Goal: Task Accomplishment & Management: Manage account settings

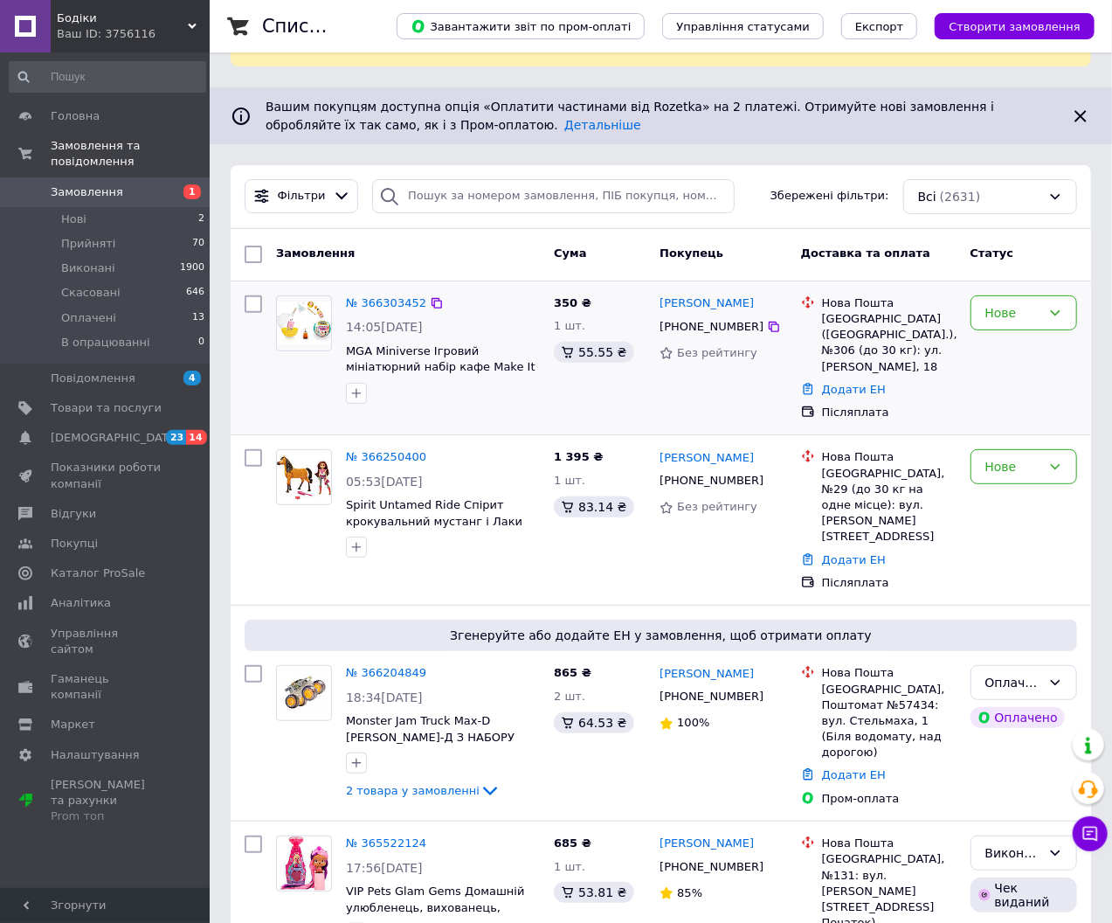
scroll to position [194, 0]
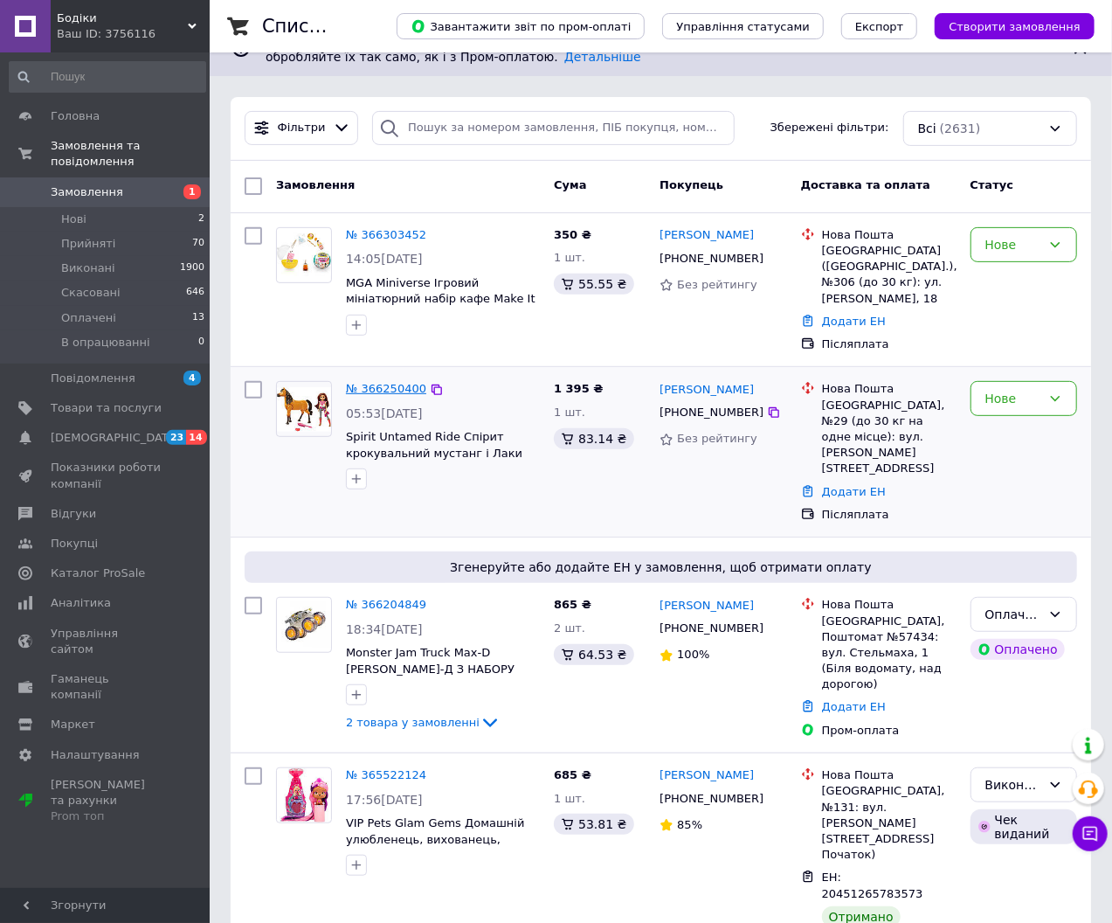
click at [383, 382] on link "№ 366250400" at bounding box center [386, 388] width 80 height 13
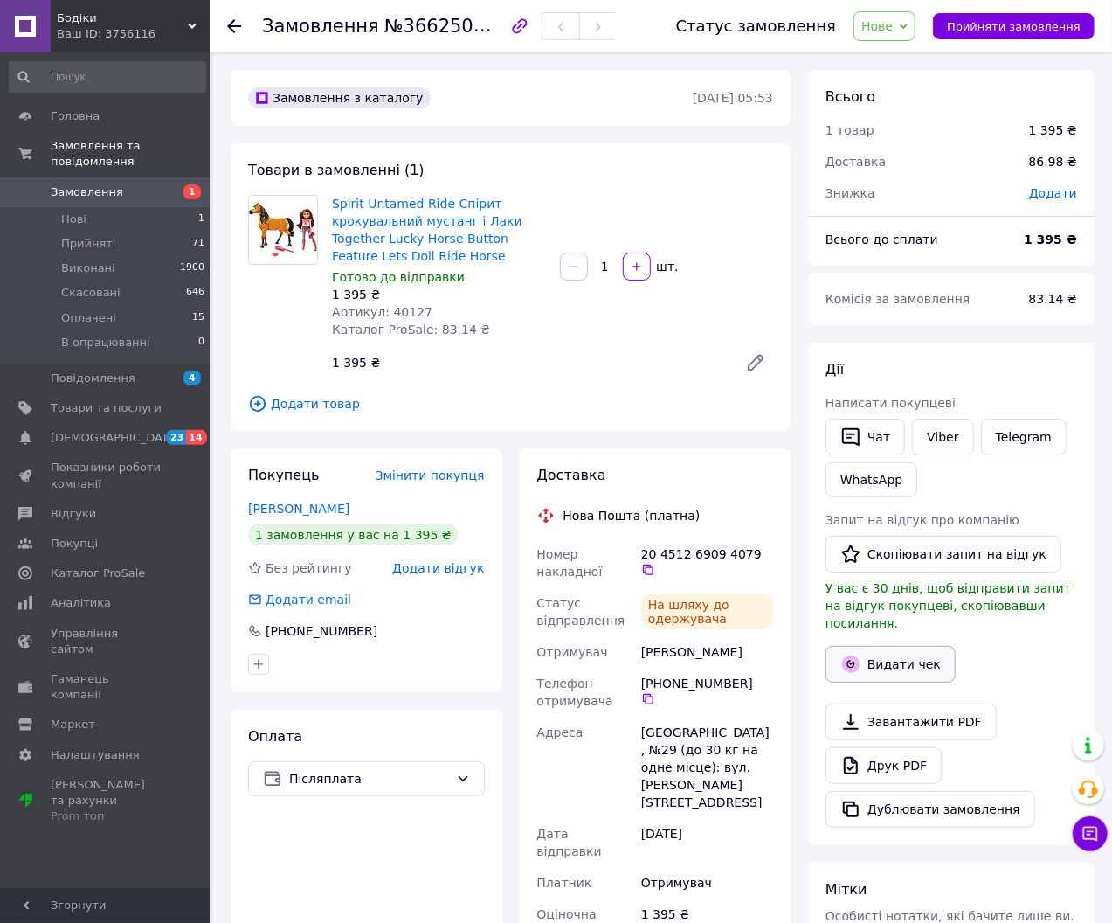
click at [903, 651] on button "Видати чек" at bounding box center [891, 664] width 130 height 37
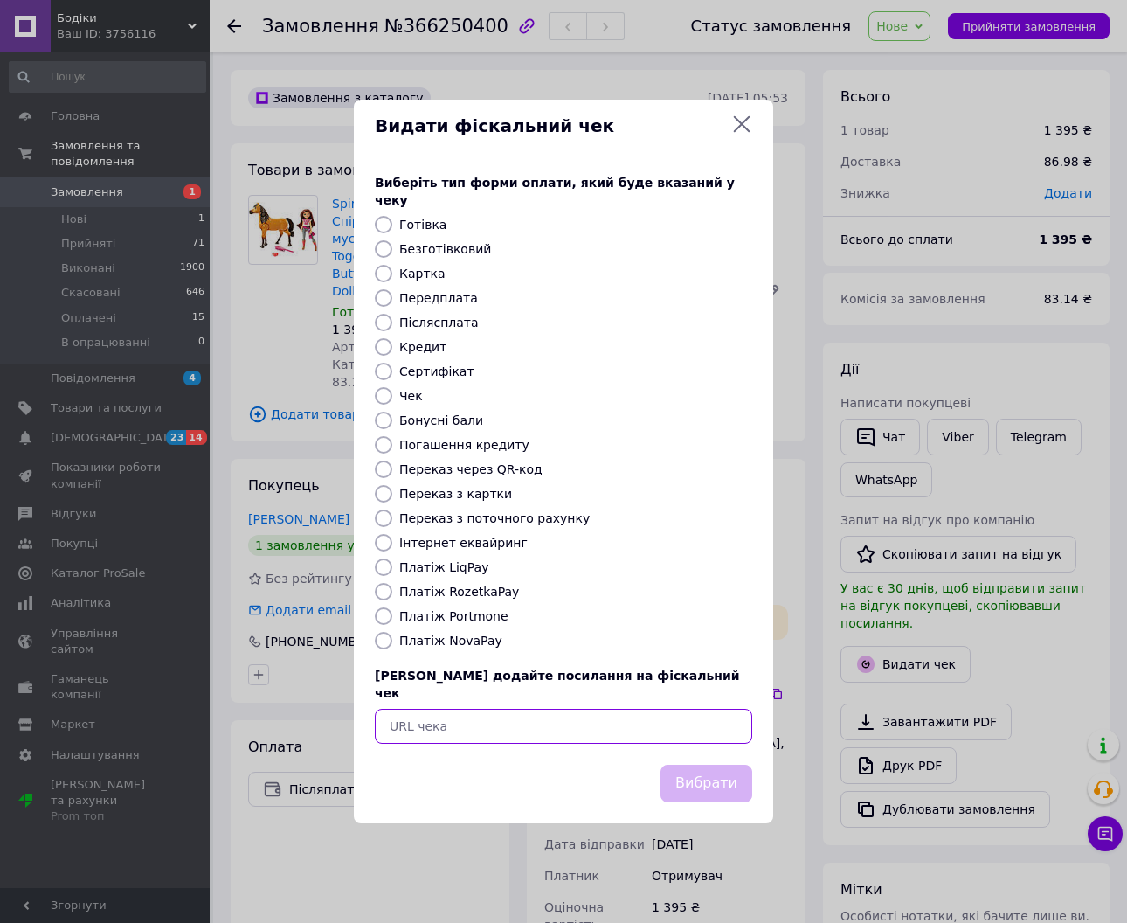
click at [543, 714] on input "text" at bounding box center [563, 725] width 377 height 35
paste input "[URL][DOMAIN_NAME]"
type input "[URL][DOMAIN_NAME]"
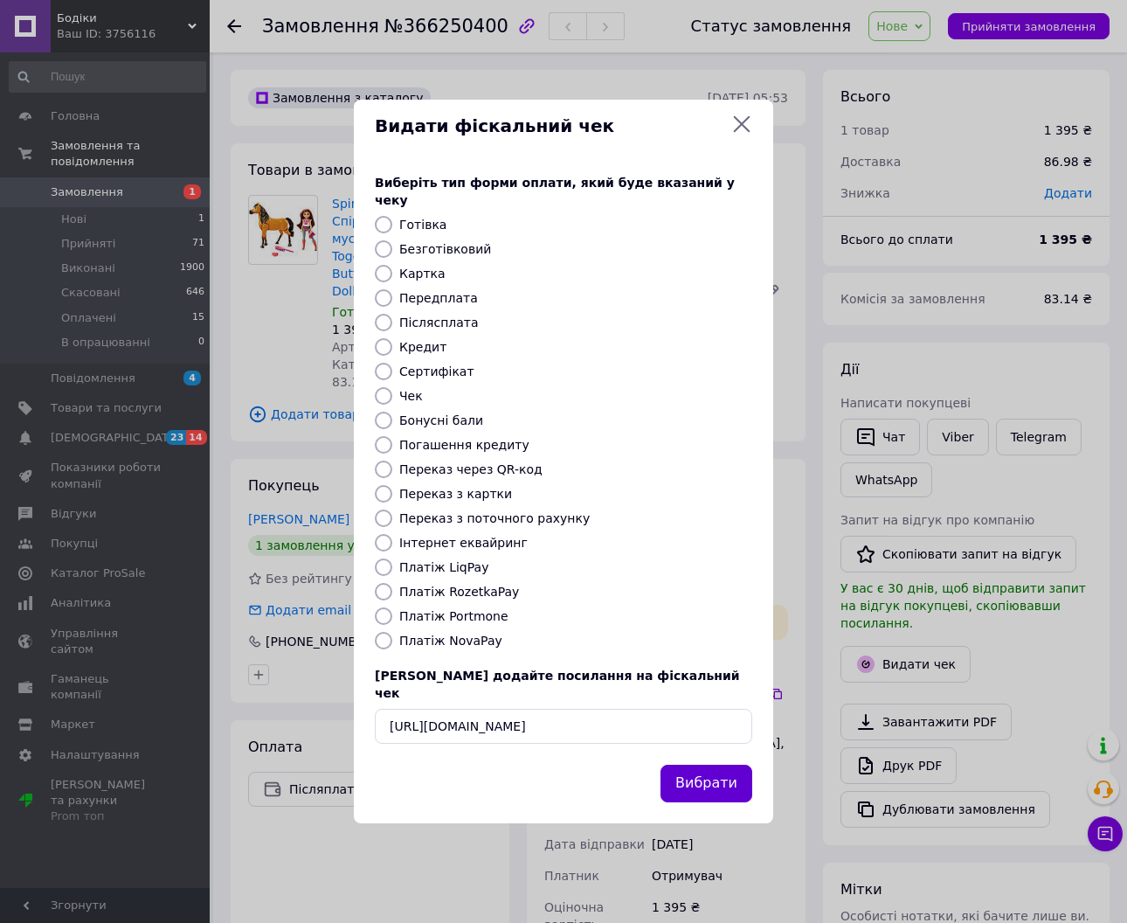
click at [701, 764] on button "Вибрати" at bounding box center [706, 783] width 92 height 38
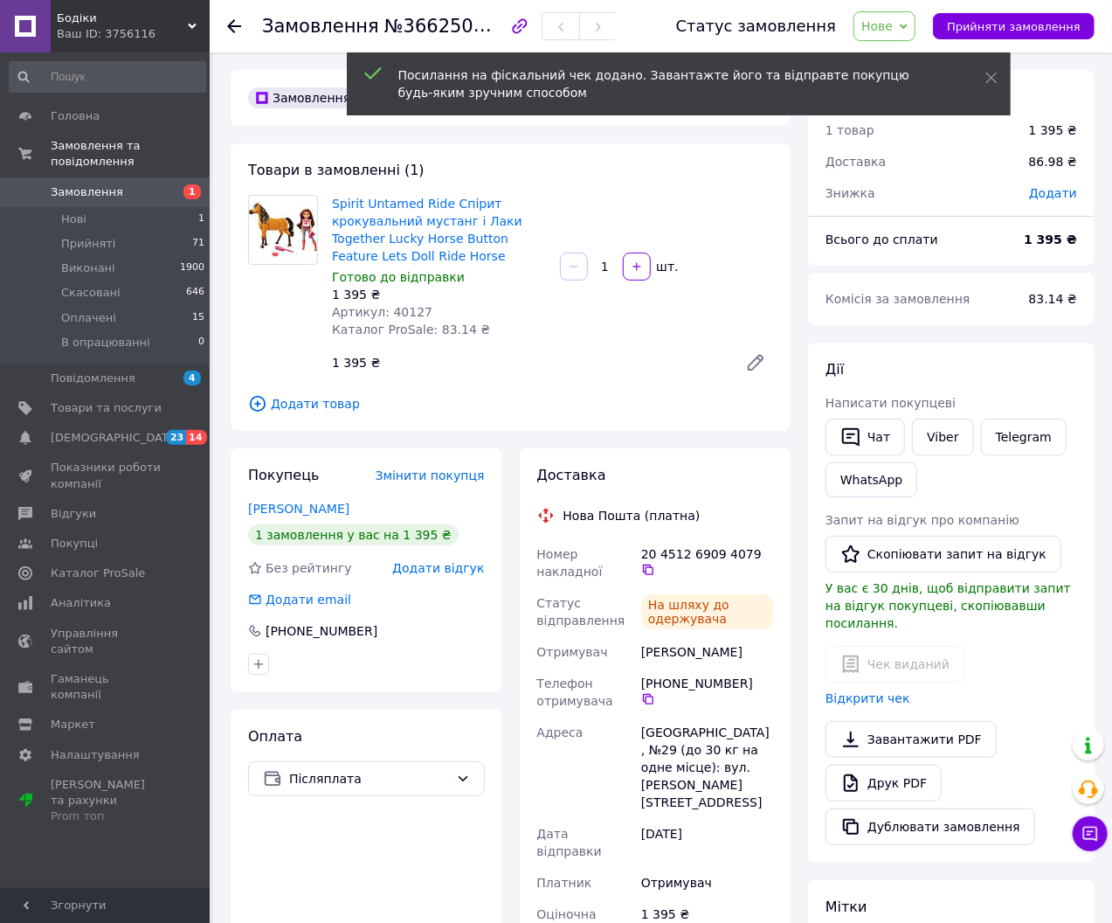
click at [910, 26] on span "Нове" at bounding box center [885, 26] width 62 height 30
click at [989, 79] on use at bounding box center [990, 78] width 11 height 11
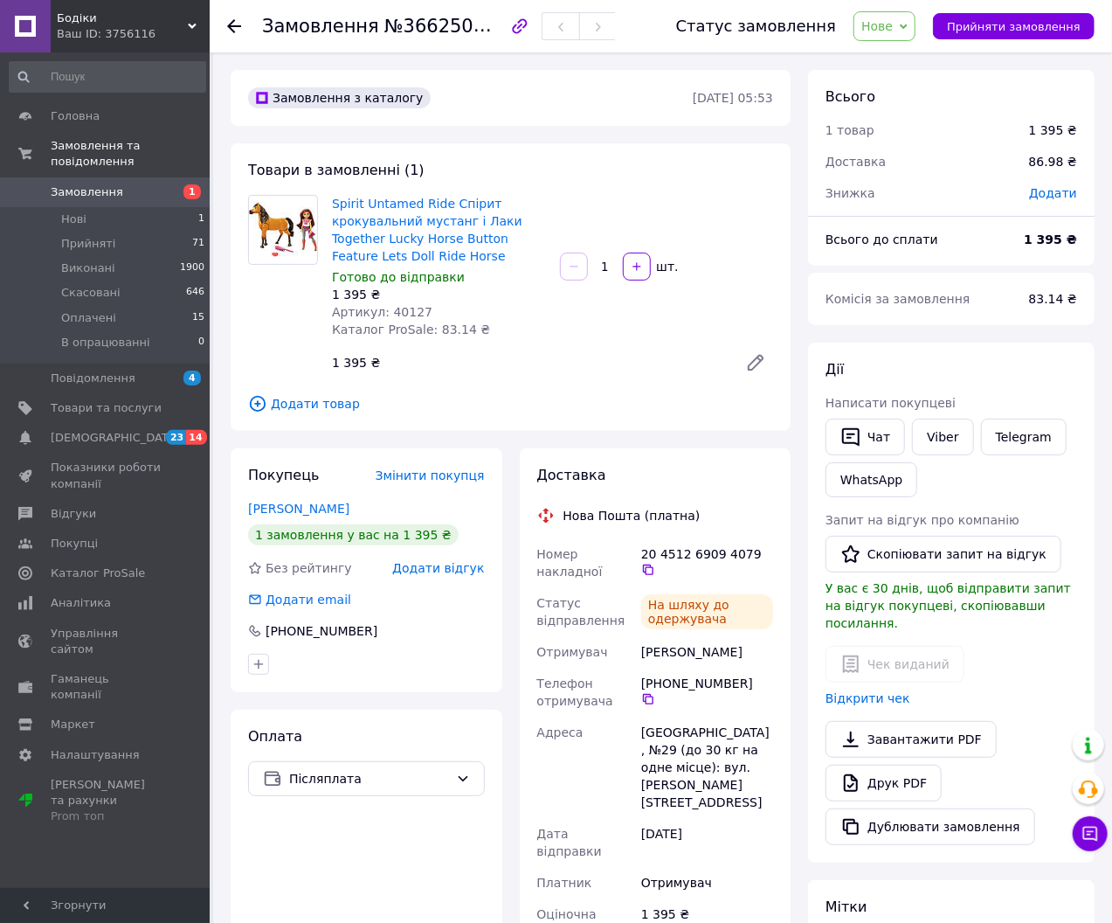
click at [893, 31] on span "Нове" at bounding box center [876, 26] width 31 height 14
click at [909, 81] on li "Виконано" at bounding box center [907, 87] width 107 height 26
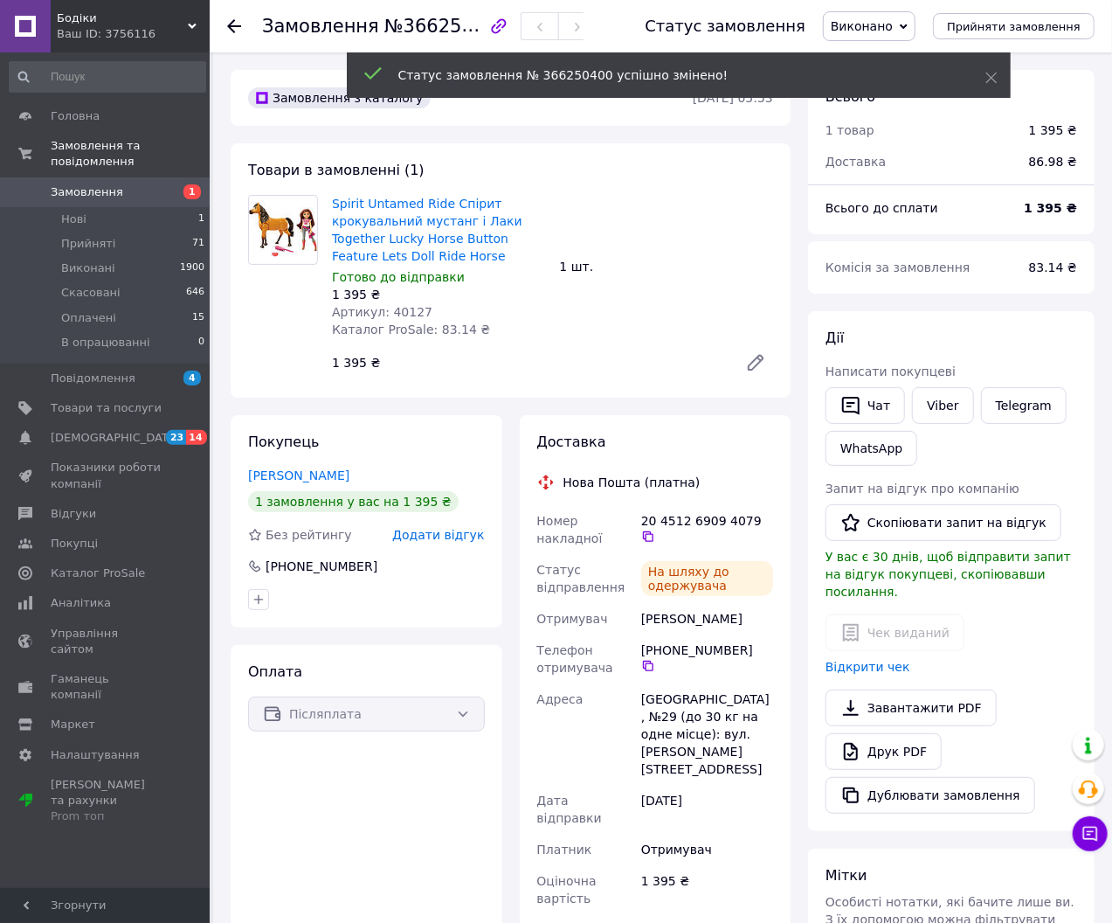
click at [110, 184] on span "Замовлення" at bounding box center [87, 192] width 73 height 16
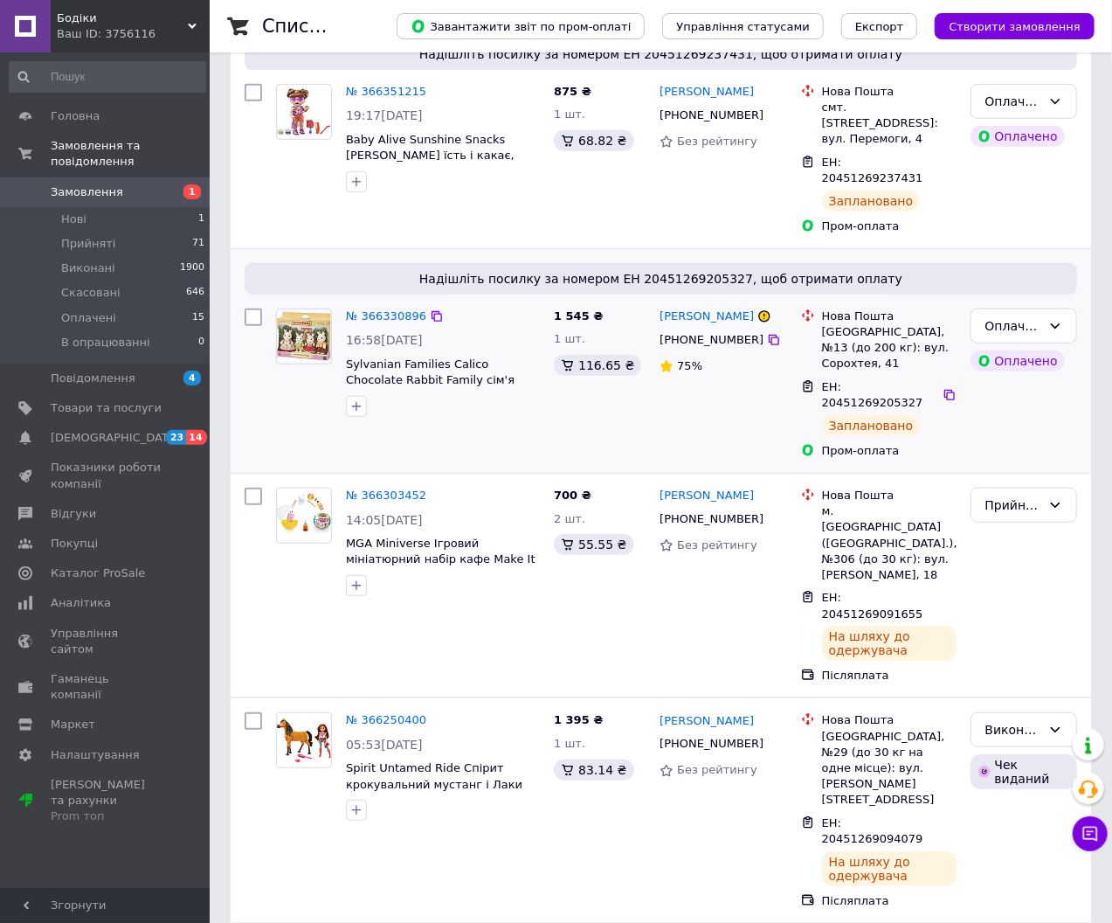
scroll to position [388, 0]
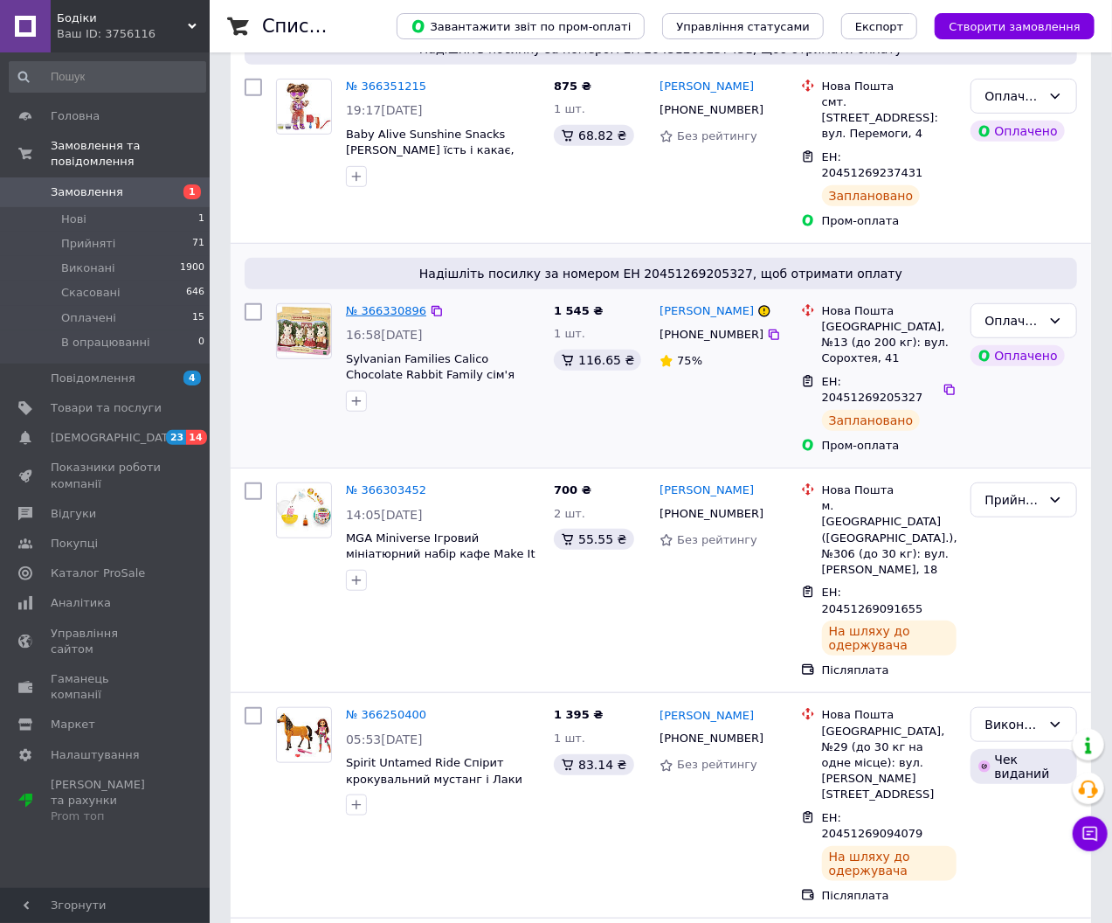
click at [381, 304] on link "№ 366330896" at bounding box center [386, 310] width 80 height 13
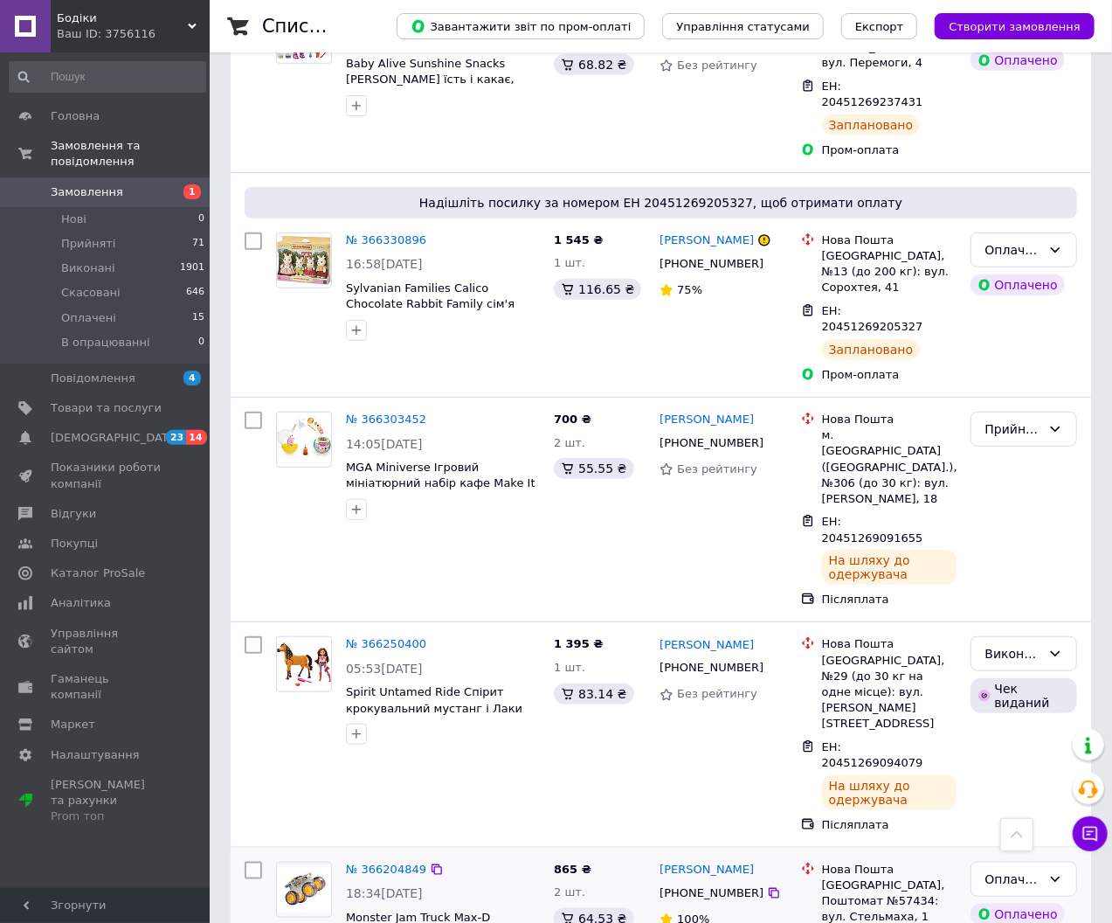
scroll to position [388, 0]
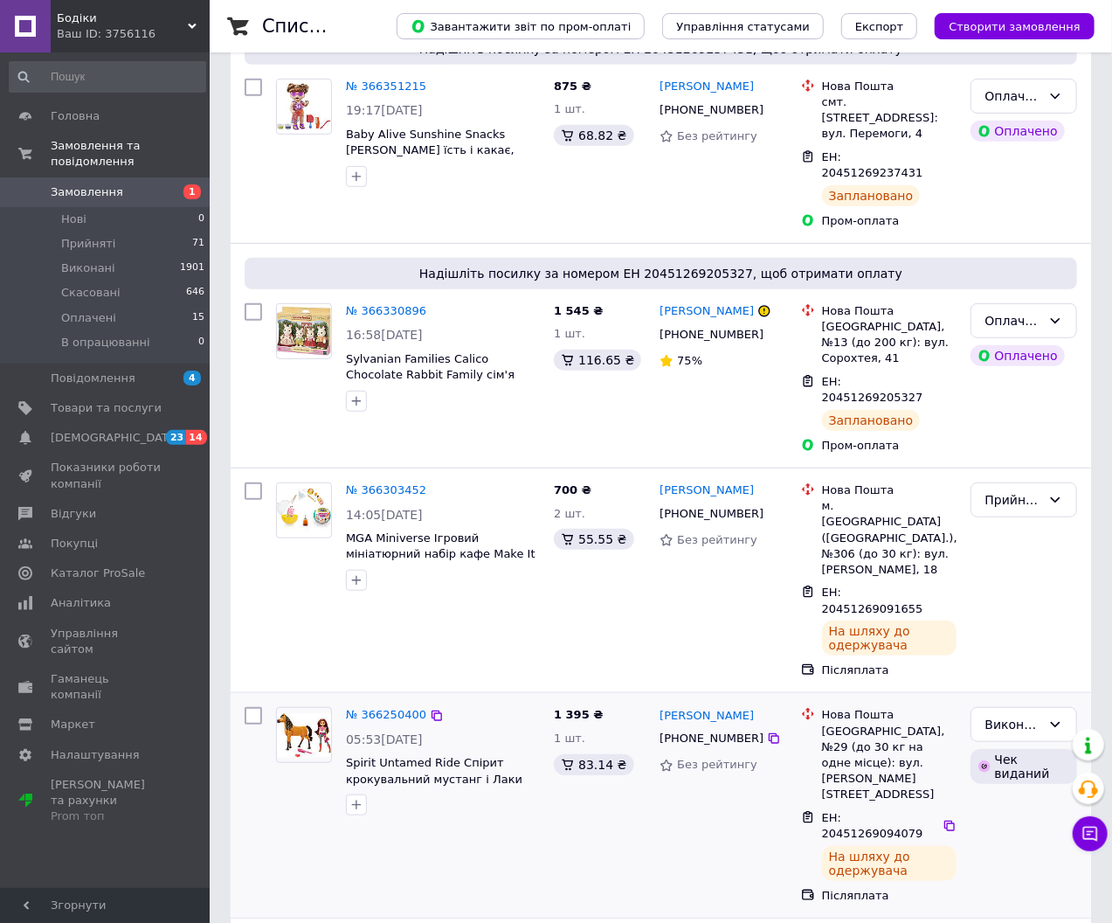
click at [1009, 749] on div "Чек виданий" at bounding box center [1024, 766] width 107 height 35
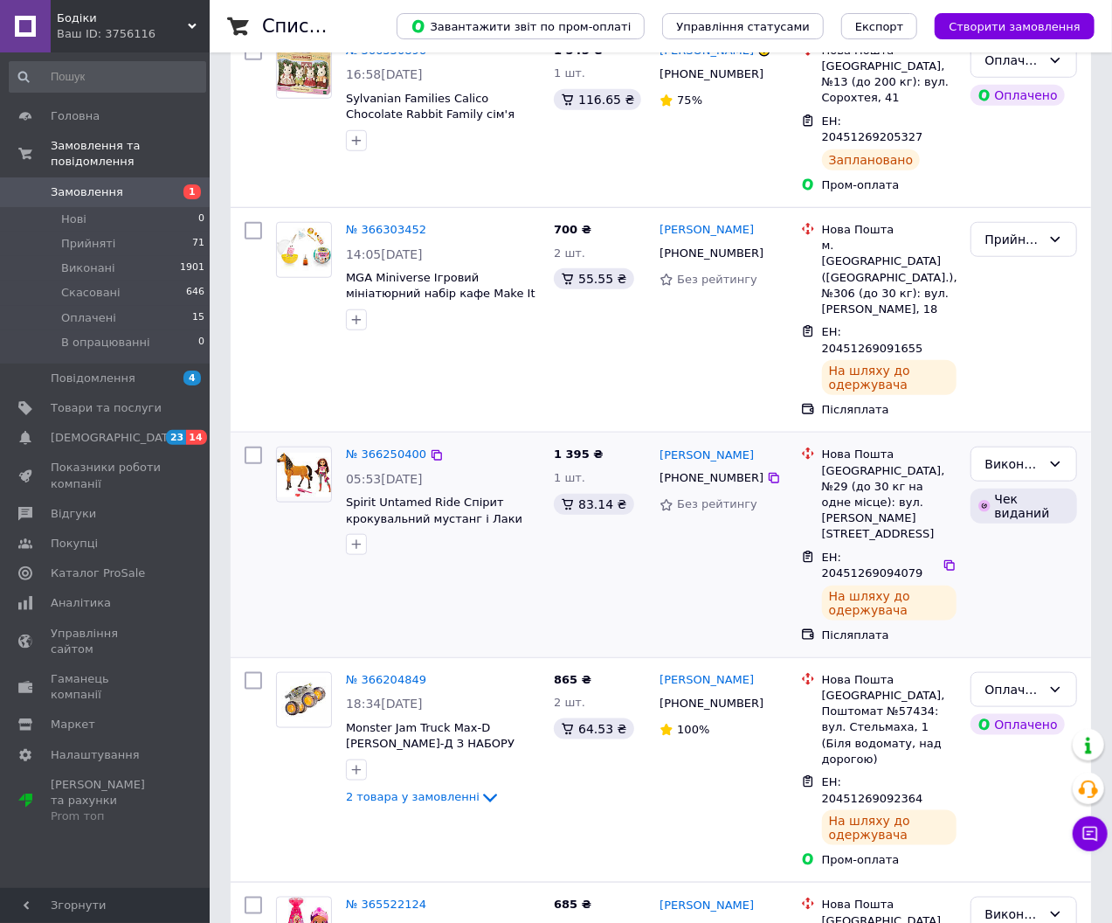
scroll to position [776, 0]
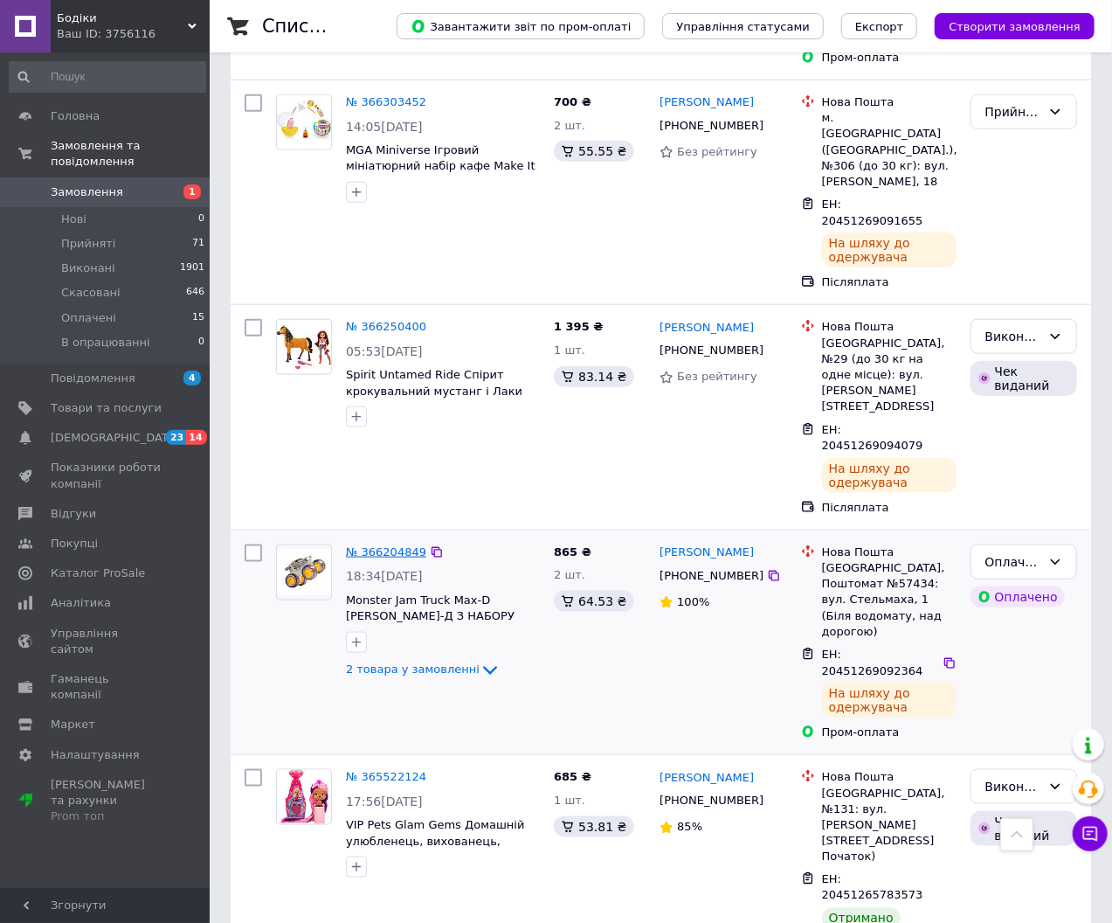
click at [399, 545] on link "№ 366204849" at bounding box center [386, 551] width 80 height 13
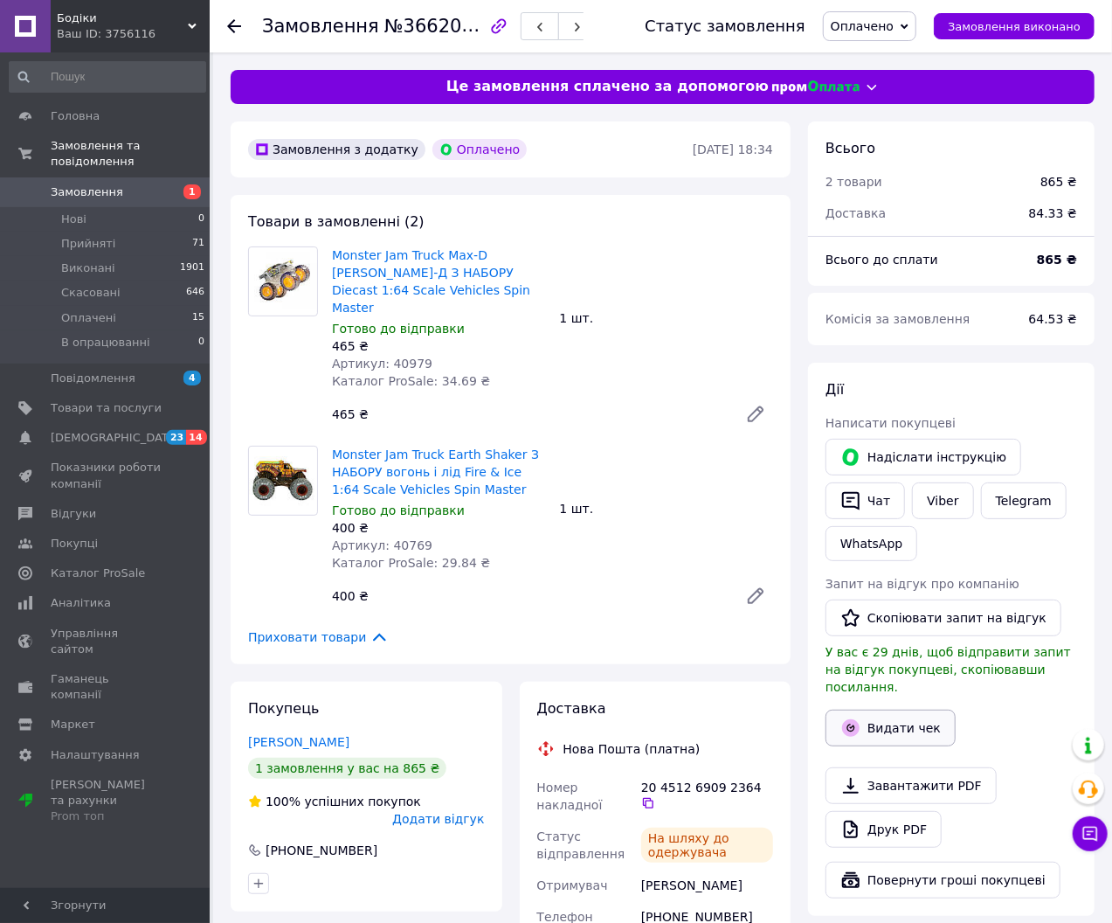
click at [902, 709] on button "Видати чек" at bounding box center [891, 727] width 130 height 37
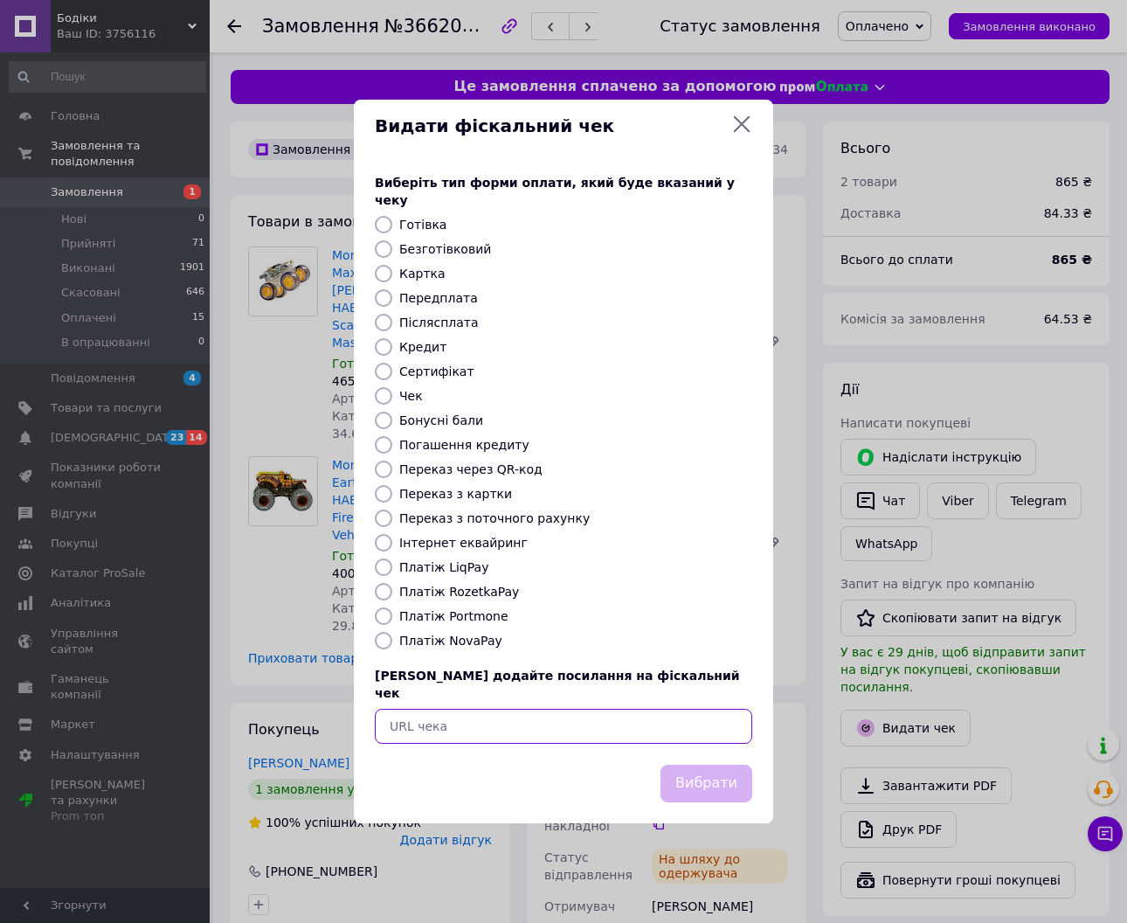
click at [533, 708] on input "text" at bounding box center [563, 725] width 377 height 35
paste input "[URL][DOMAIN_NAME]"
type input "[URL][DOMAIN_NAME]"
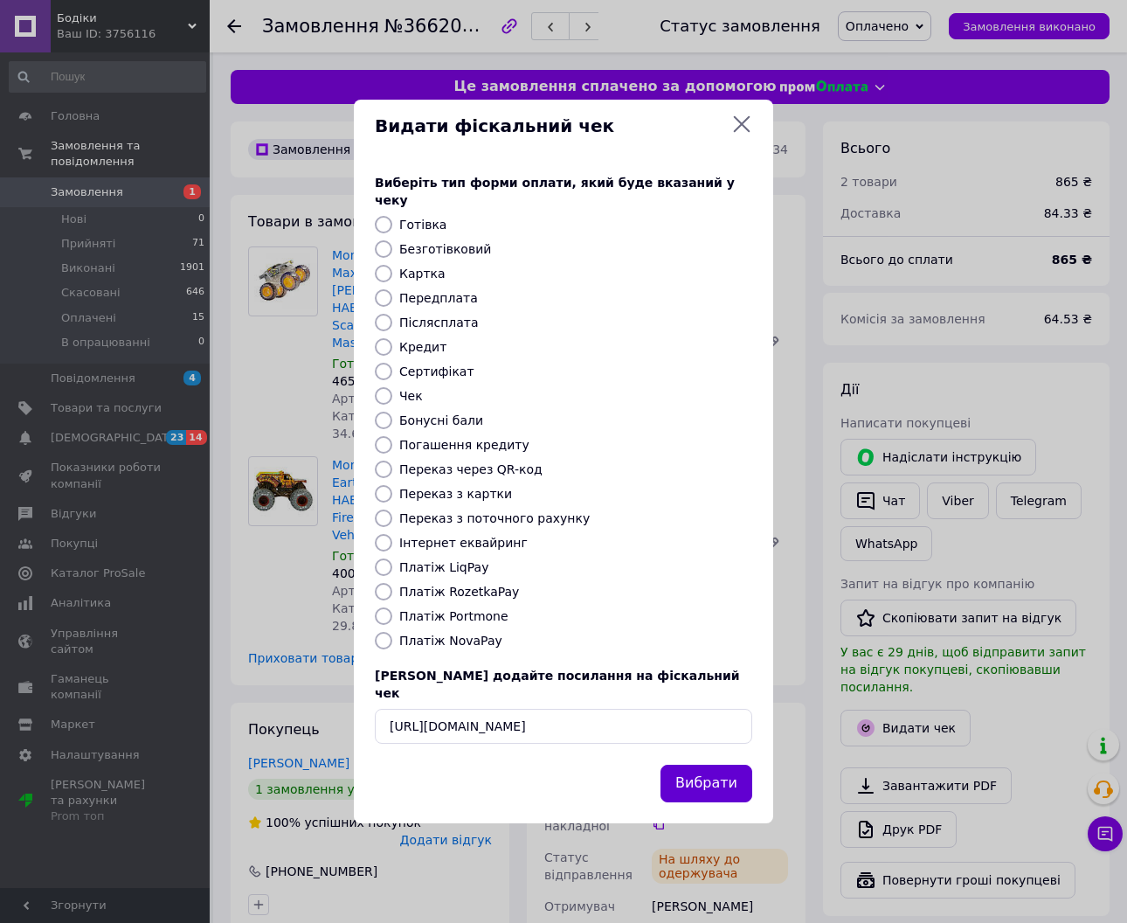
click at [709, 764] on button "Вибрати" at bounding box center [706, 783] width 92 height 38
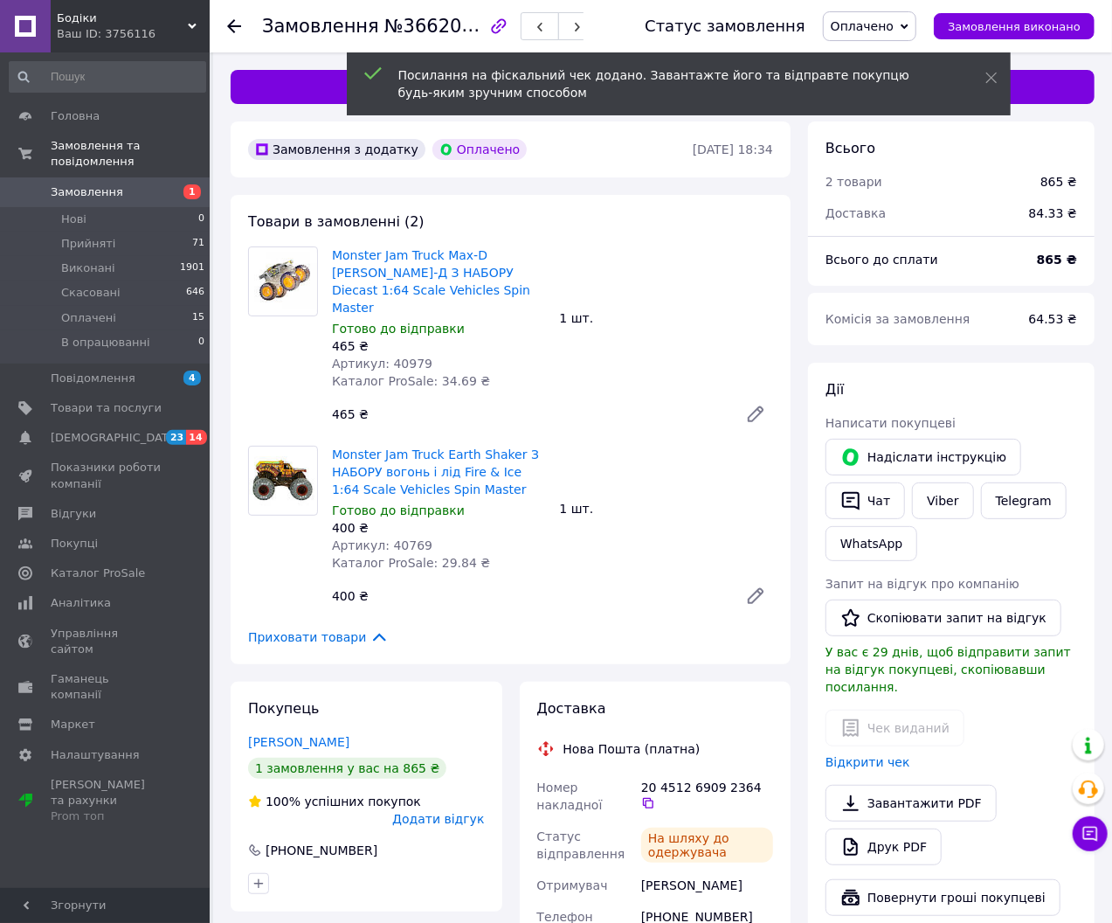
click at [117, 184] on span "Замовлення" at bounding box center [106, 192] width 111 height 16
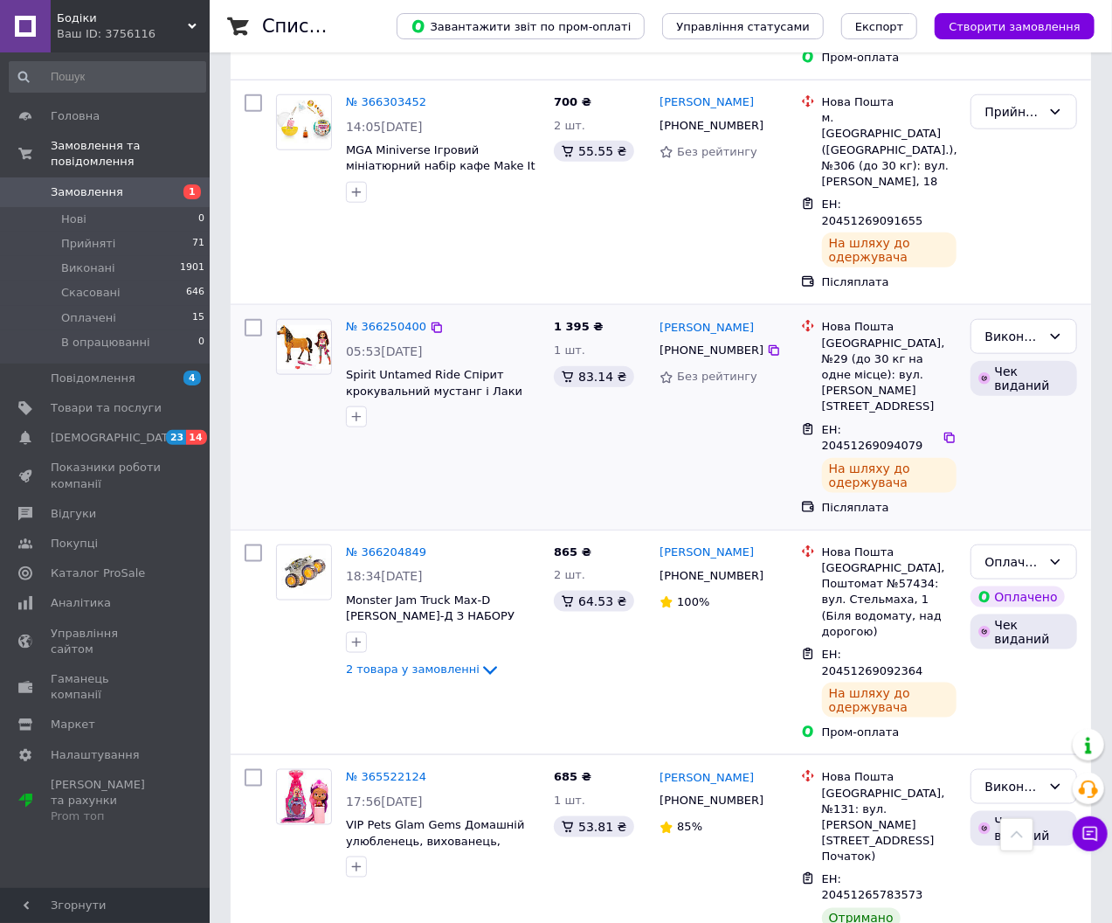
scroll to position [582, 0]
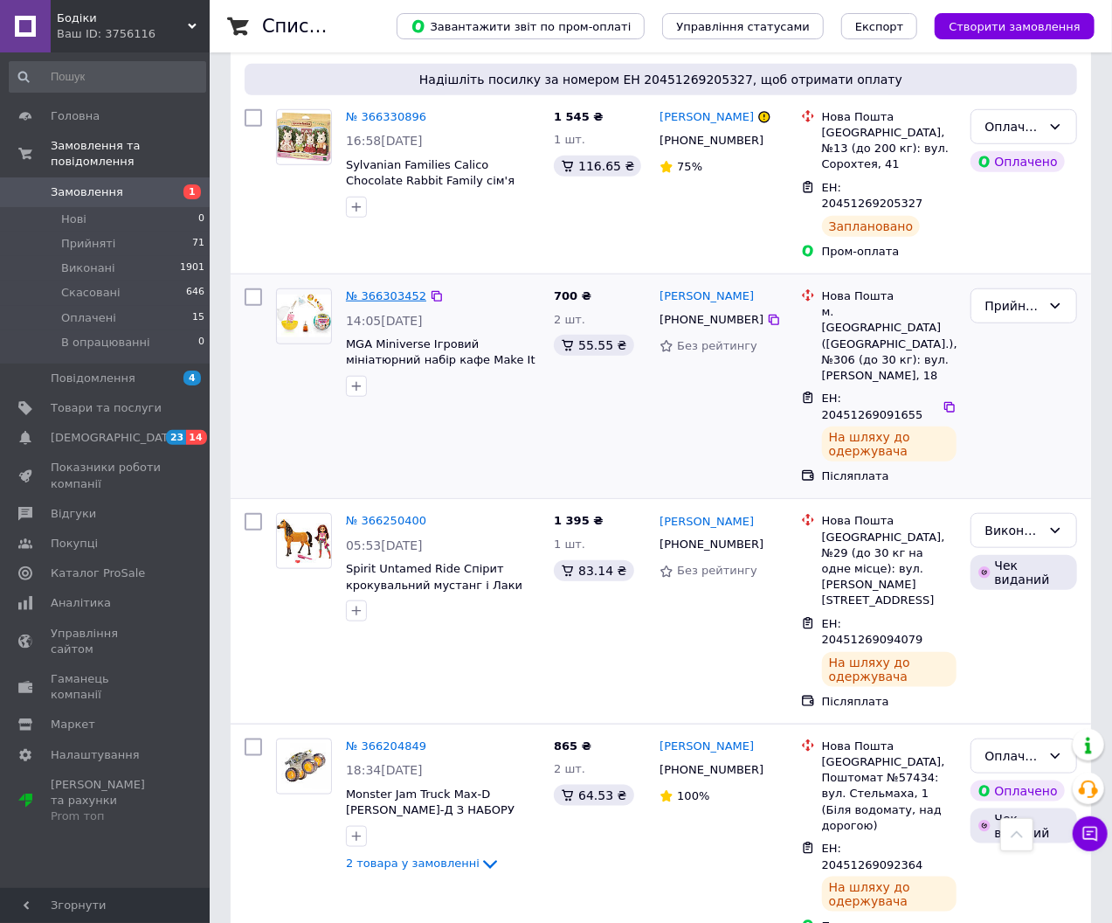
click at [378, 289] on link "№ 366303452" at bounding box center [386, 295] width 80 height 13
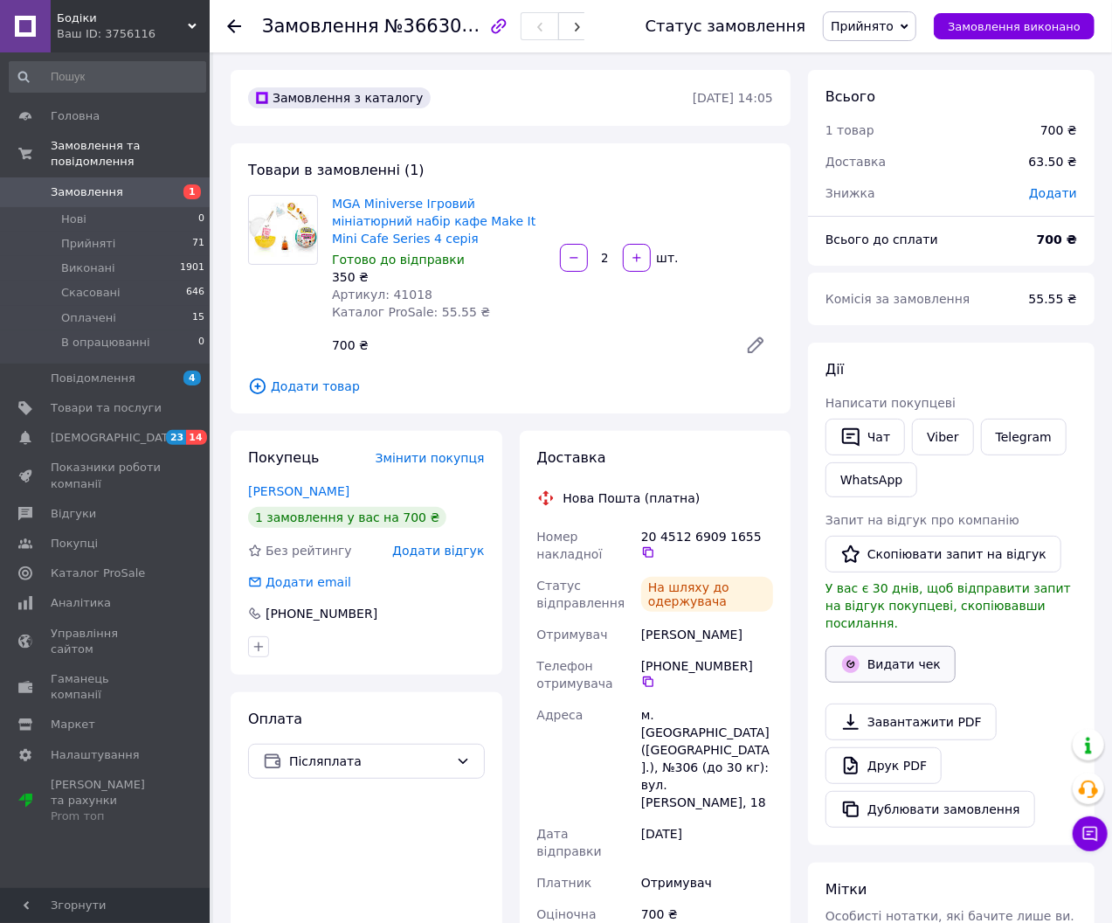
click at [921, 646] on button "Видати чек" at bounding box center [891, 664] width 130 height 37
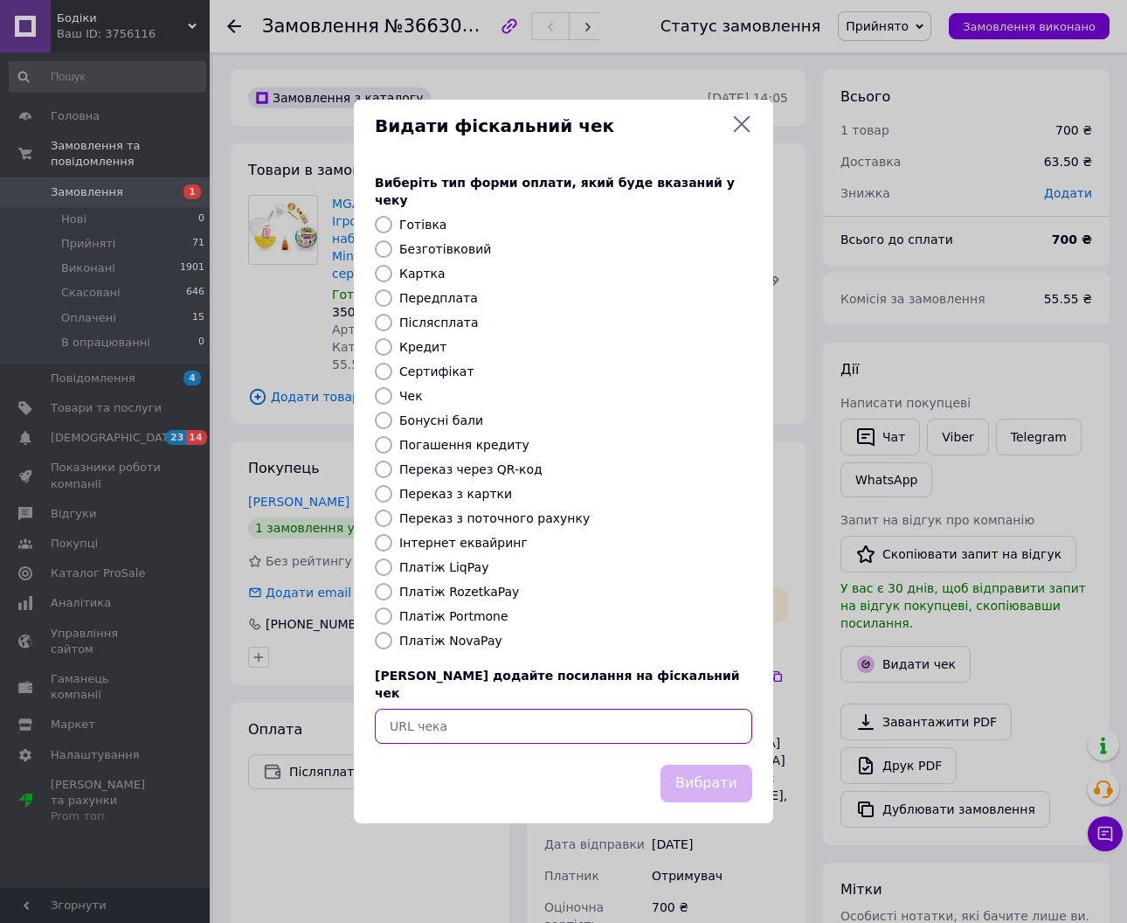
click at [590, 713] on input "text" at bounding box center [563, 725] width 377 height 35
paste input "[URL][DOMAIN_NAME]"
type input "[URL][DOMAIN_NAME]"
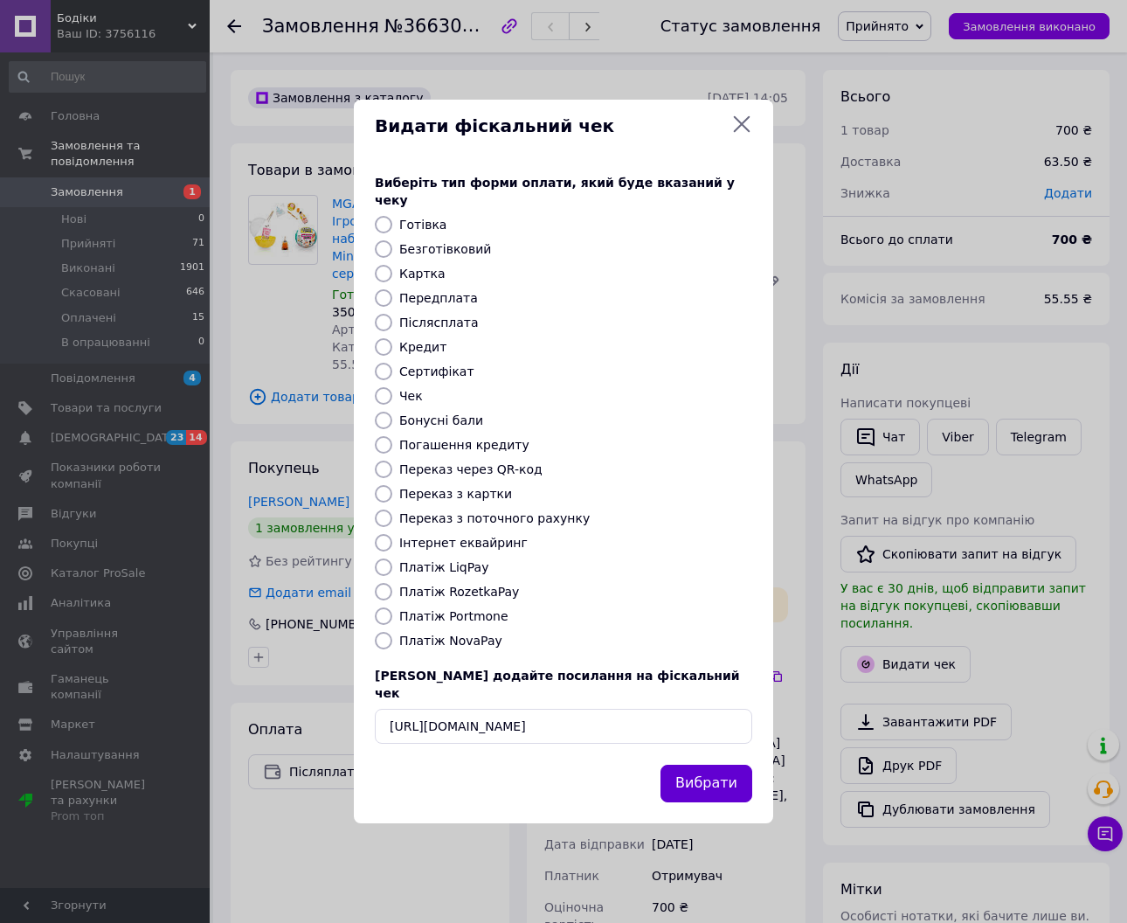
click at [713, 769] on button "Вибрати" at bounding box center [706, 783] width 92 height 38
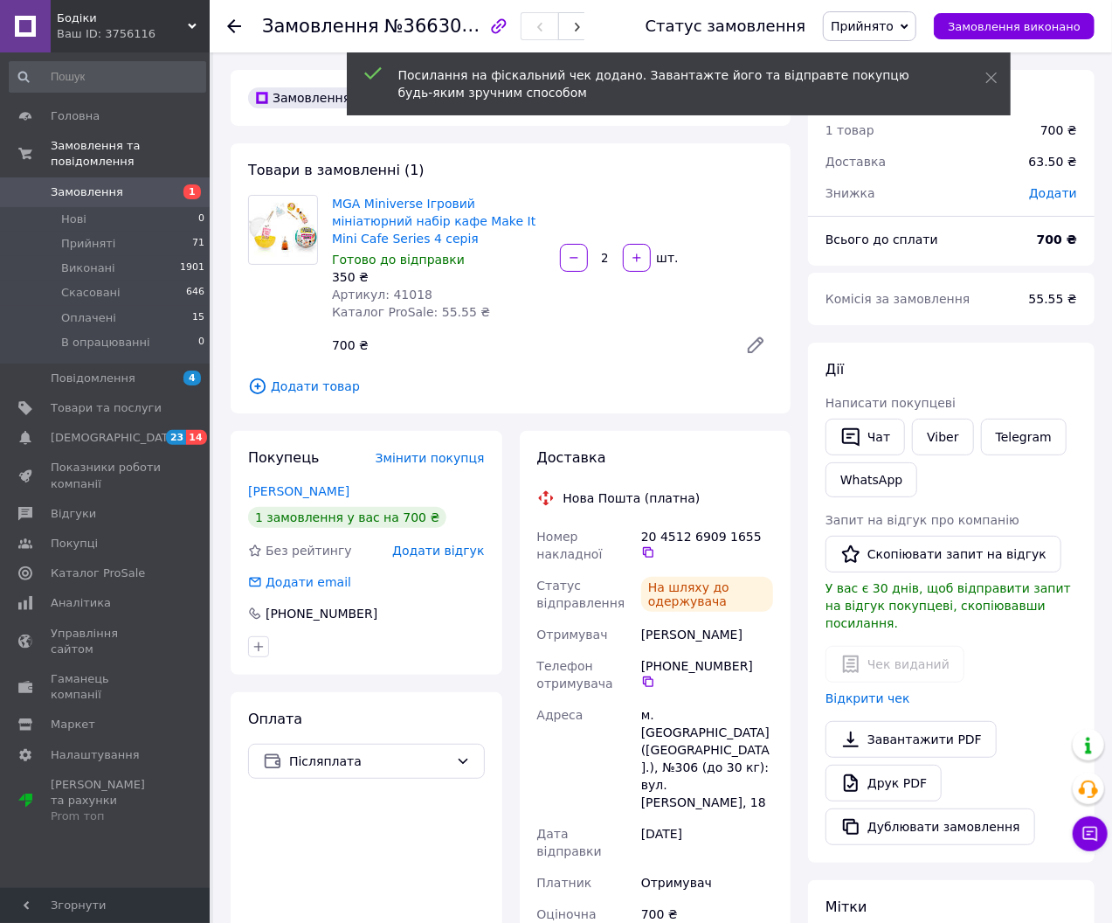
click at [166, 184] on span "1" at bounding box center [186, 192] width 48 height 16
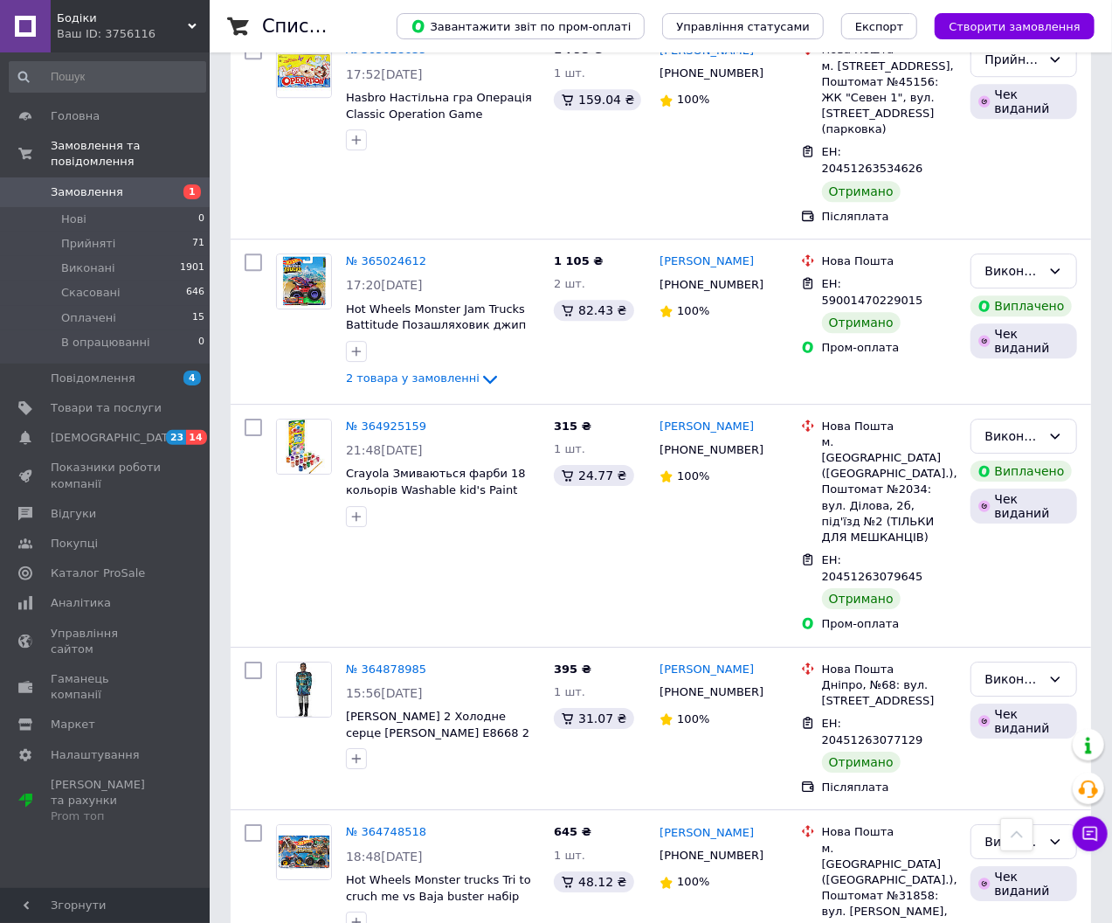
scroll to position [3069, 0]
